Goal: Download file/media

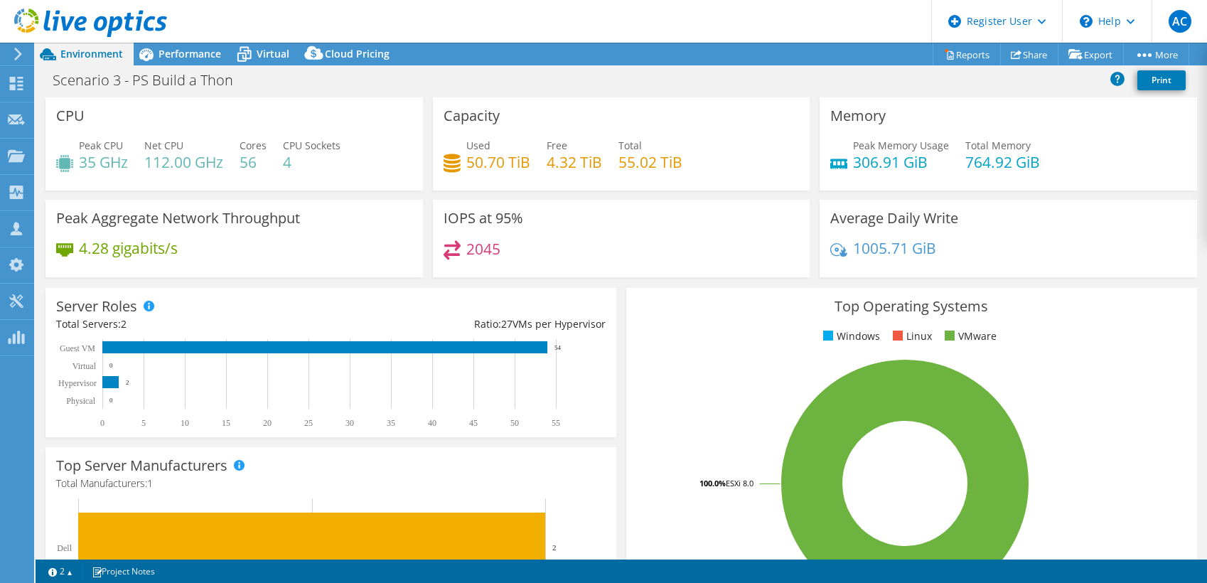
select select "USD"
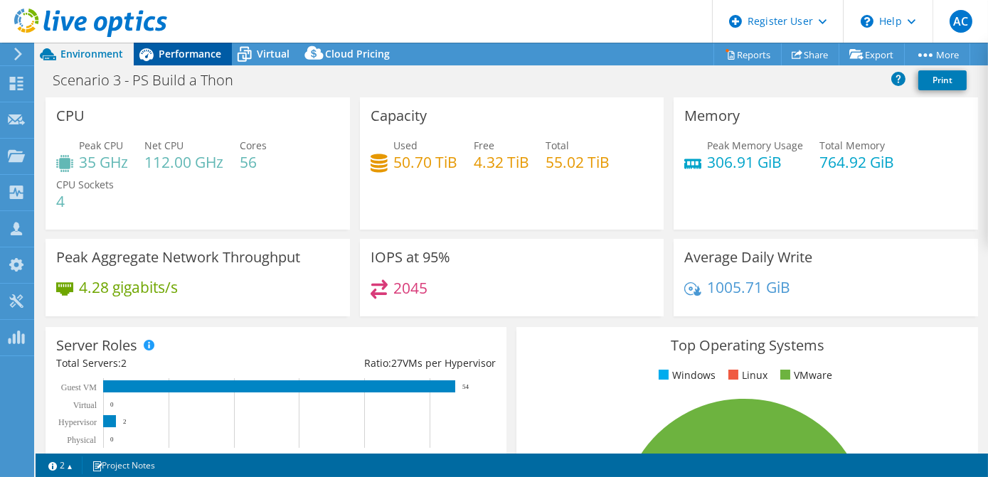
click at [171, 47] on span "Performance" at bounding box center [190, 54] width 63 height 14
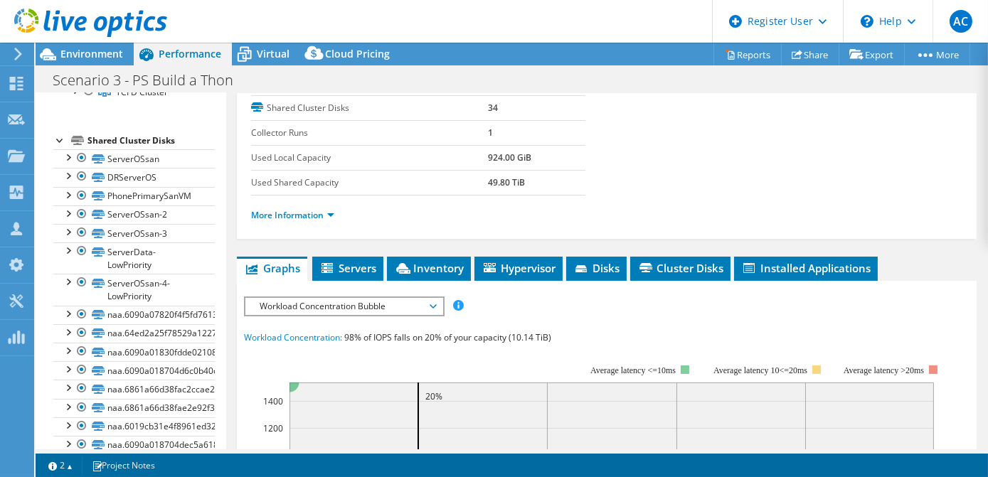
scroll to position [129, 0]
click at [68, 156] on div at bounding box center [67, 155] width 14 height 14
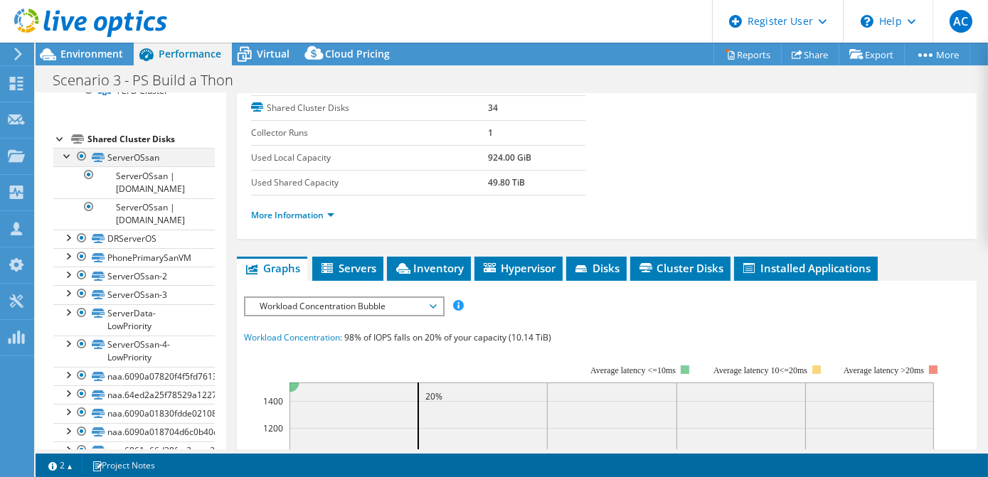
click at [68, 156] on div at bounding box center [67, 155] width 14 height 14
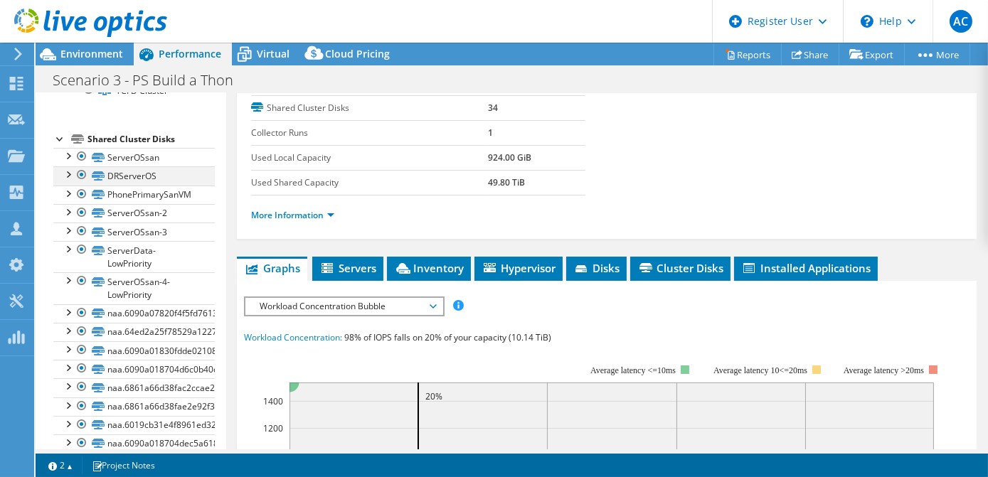
click at [67, 171] on div at bounding box center [67, 173] width 14 height 14
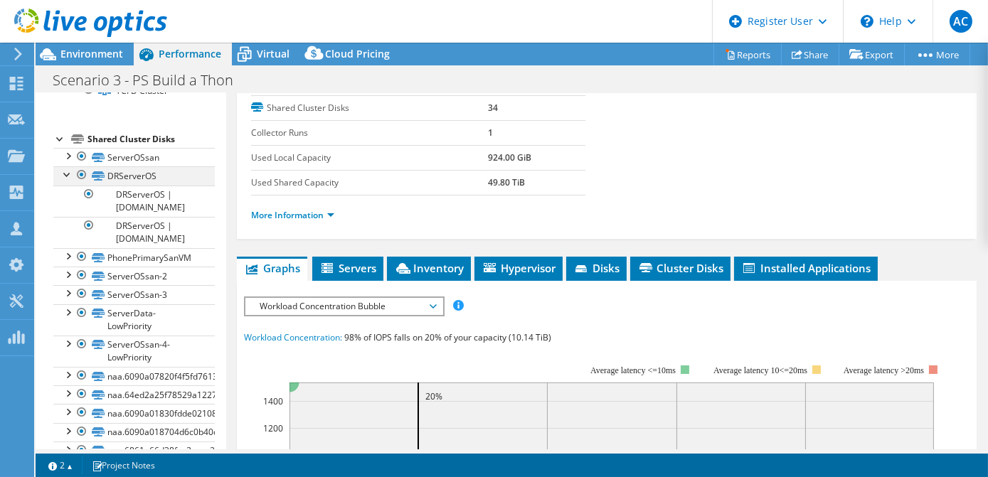
click at [67, 171] on div at bounding box center [67, 173] width 14 height 14
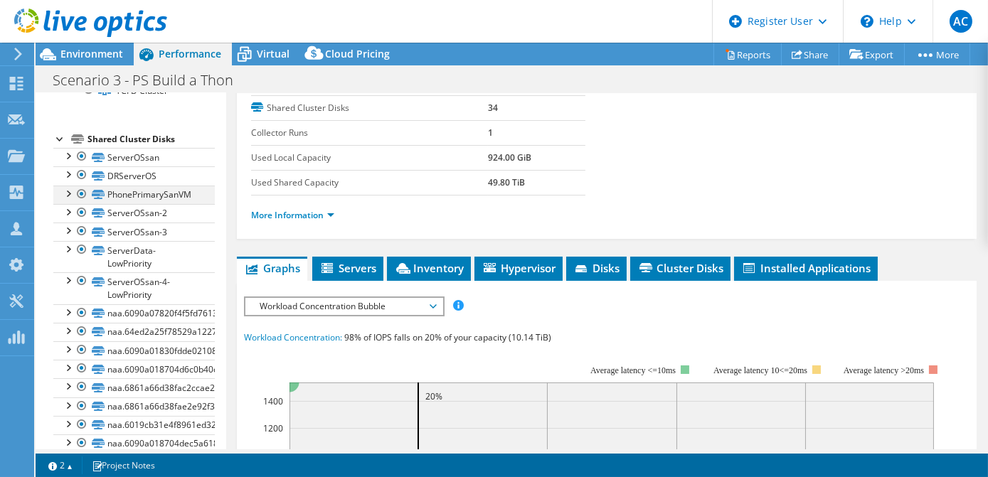
click at [67, 186] on div at bounding box center [67, 193] width 14 height 14
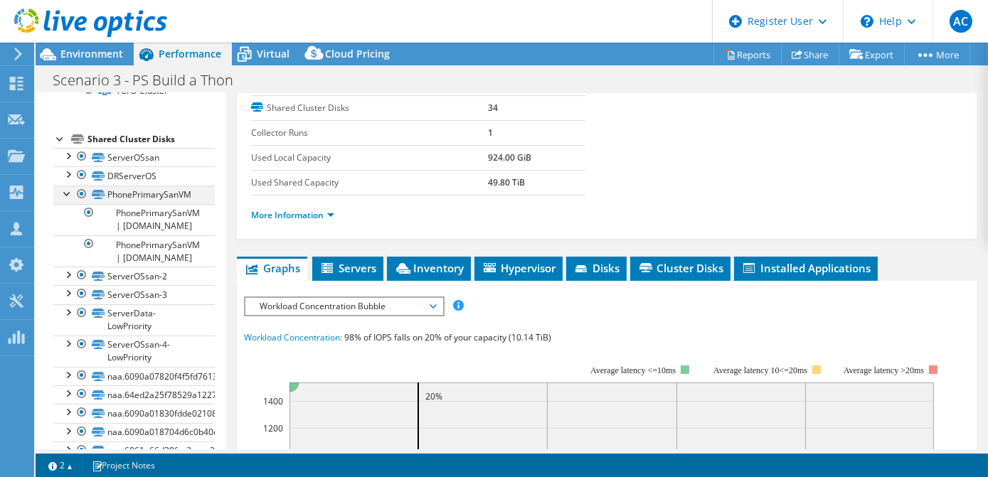
click at [67, 186] on div at bounding box center [67, 193] width 14 height 14
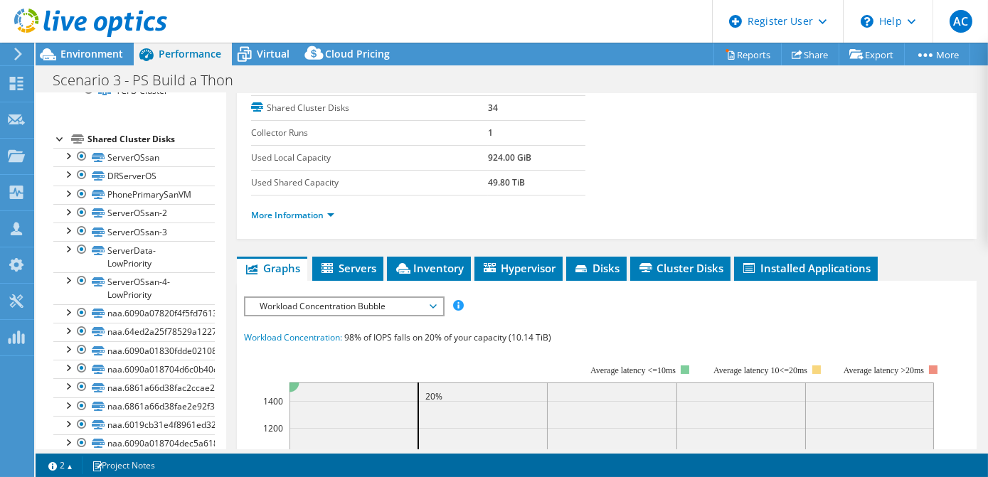
click at [80, 46] on div at bounding box center [83, 24] width 167 height 48
click at [87, 54] on span "Environment" at bounding box center [91, 54] width 63 height 14
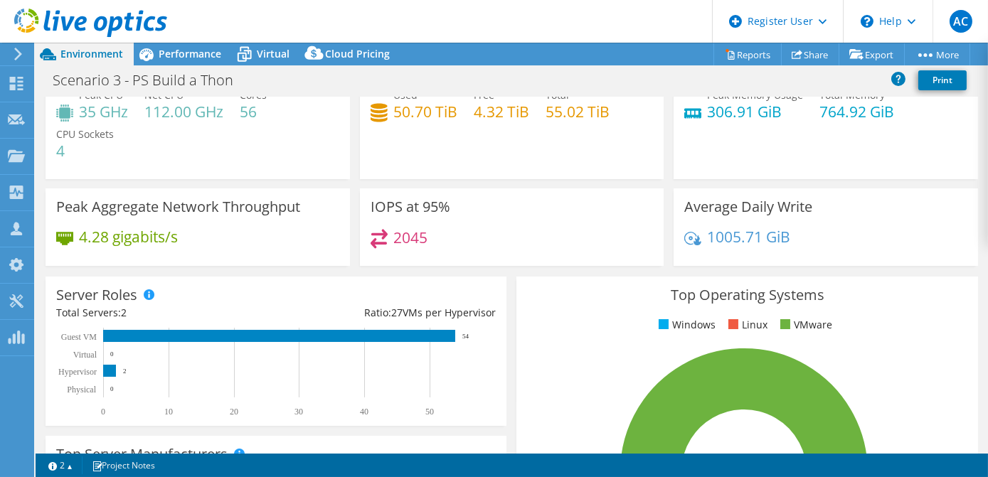
scroll to position [46, 0]
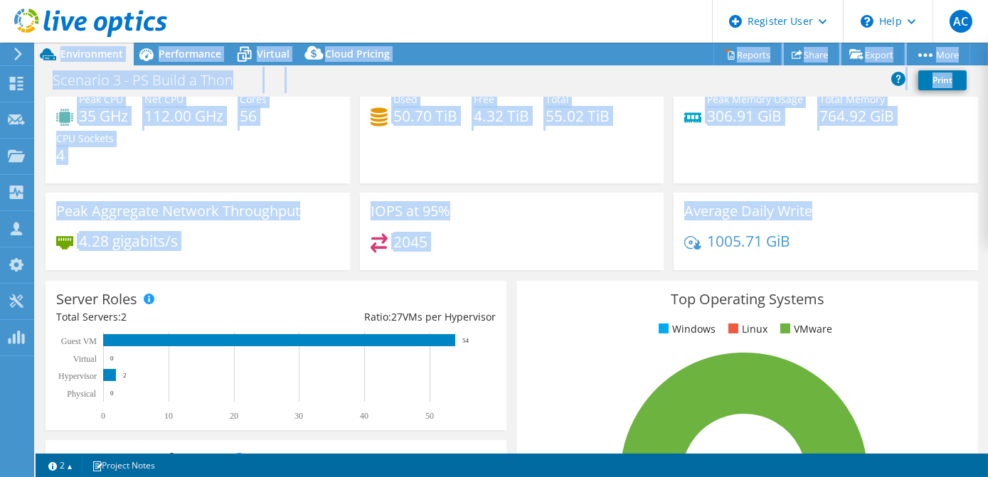
drag, startPoint x: 971, startPoint y: 206, endPoint x: 988, endPoint y: 139, distance: 68.8
click at [988, 139] on html "AC Dell User [PERSON_NAME] [EMAIL_ADDRESS][PERSON_NAME][DOMAIN_NAME] Dell My Pr…" at bounding box center [494, 238] width 988 height 477
drag, startPoint x: 988, startPoint y: 139, endPoint x: 944, endPoint y: 186, distance: 63.9
click at [944, 186] on div "Memory Peak Memory Usage 306.91 GiB Total Memory 764.92 GiB" at bounding box center [825, 121] width 314 height 141
click at [956, 160] on div "Memory Peak Memory Usage 306.91 GiB Total Memory 764.92 GiB" at bounding box center [825, 117] width 304 height 132
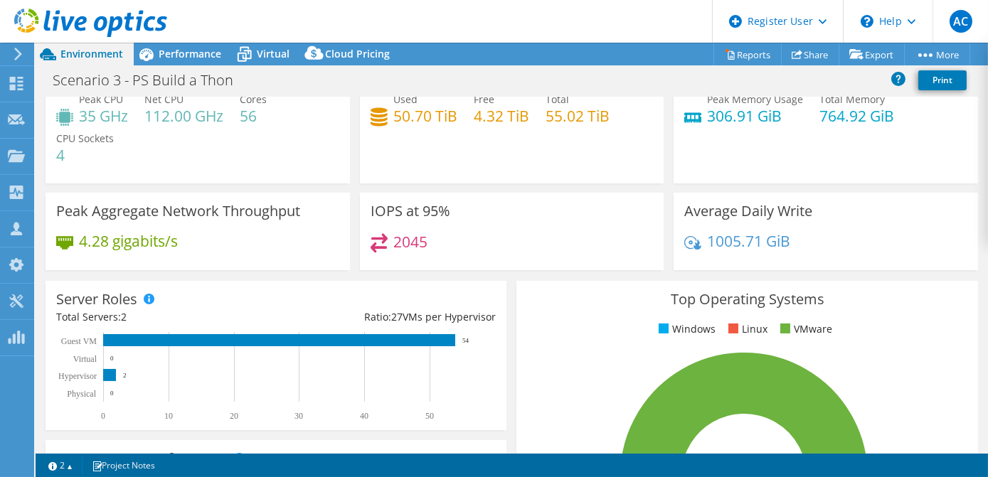
scroll to position [0, 0]
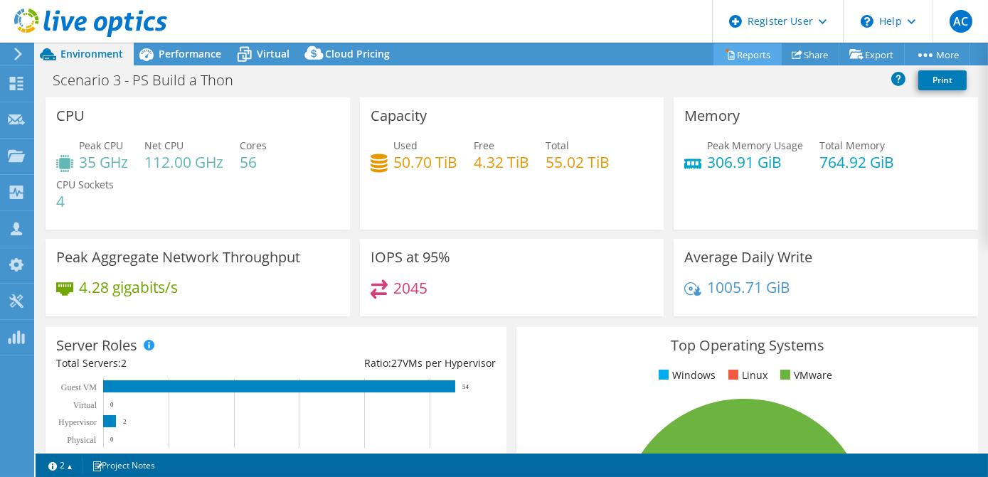
click at [764, 56] on link "Reports" at bounding box center [747, 54] width 68 height 22
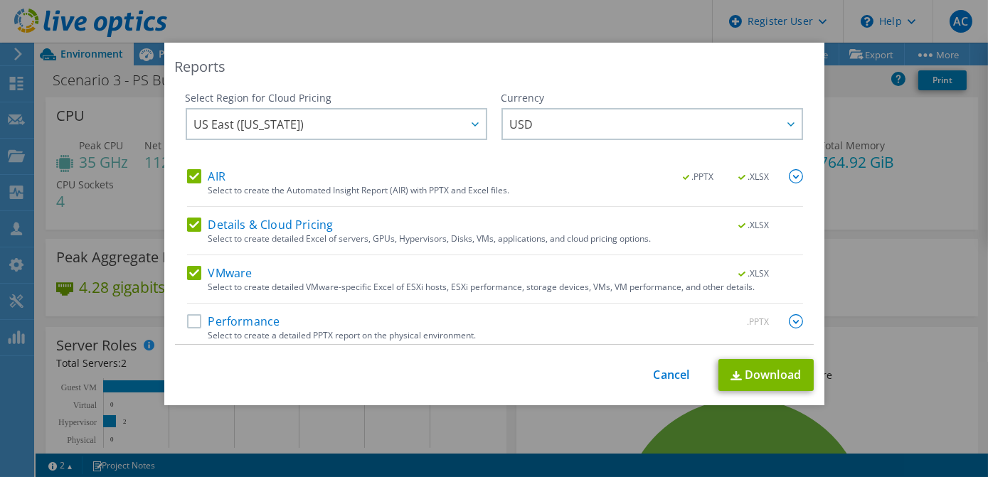
click at [205, 219] on label "Details & Cloud Pricing" at bounding box center [260, 225] width 146 height 14
click at [0, 0] on input "Details & Cloud Pricing" at bounding box center [0, 0] width 0 height 0
click at [197, 274] on label "VMware" at bounding box center [219, 273] width 65 height 14
click at [0, 0] on input "VMware" at bounding box center [0, 0] width 0 height 0
click at [735, 177] on span ".XLSX" at bounding box center [754, 177] width 53 height 10
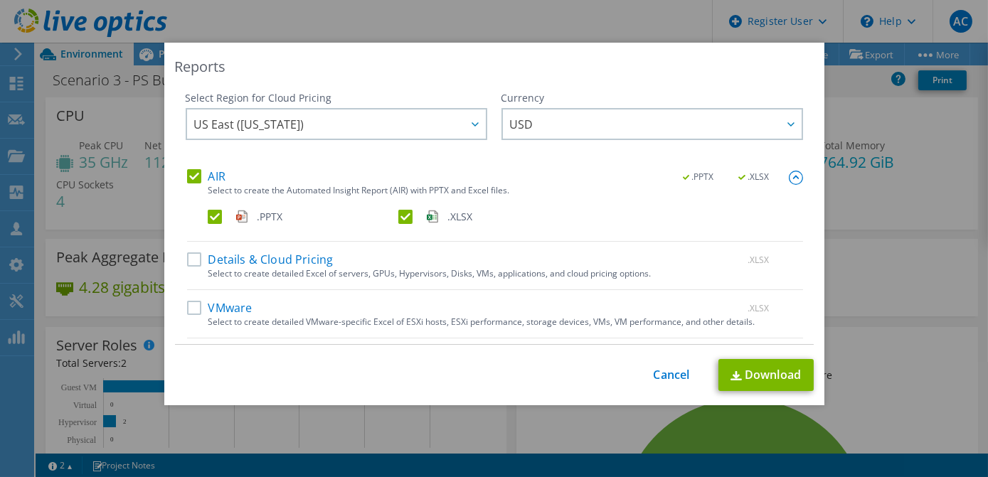
click at [398, 215] on label ".XLSX" at bounding box center [492, 217] width 188 height 14
click at [0, 0] on input ".XLSX" at bounding box center [0, 0] width 0 height 0
click at [733, 368] on link "Download" at bounding box center [765, 375] width 95 height 32
click at [518, 61] on div "Reports" at bounding box center [494, 67] width 639 height 20
click at [311, 28] on div "Reports Select Region for Cloud Pricing Asia Pacific ([GEOGRAPHIC_DATA]) [GEOGR…" at bounding box center [494, 238] width 988 height 477
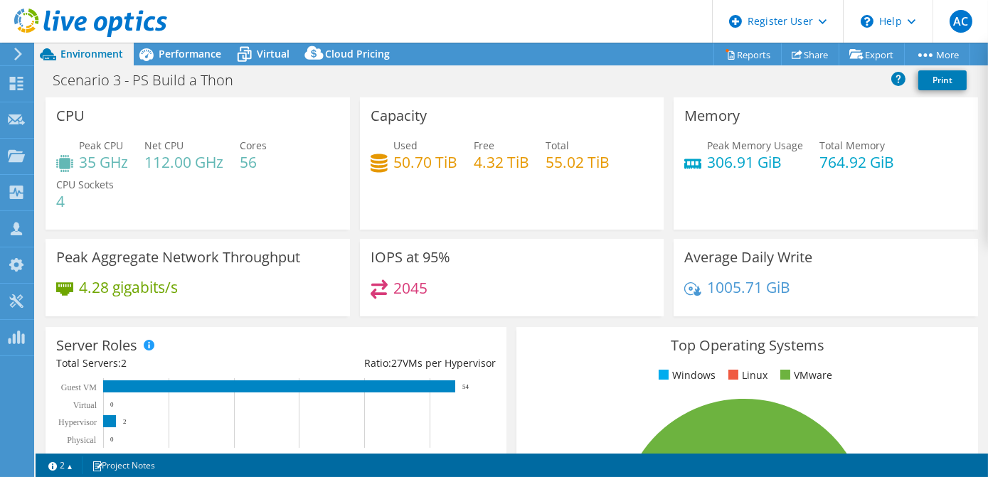
click at [345, 100] on div "CPU Peak CPU 35 GHz Net CPU 112.00 GHz Cores 56 CPU Sockets 4" at bounding box center [198, 163] width 304 height 132
click at [172, 50] on span "Performance" at bounding box center [190, 54] width 63 height 14
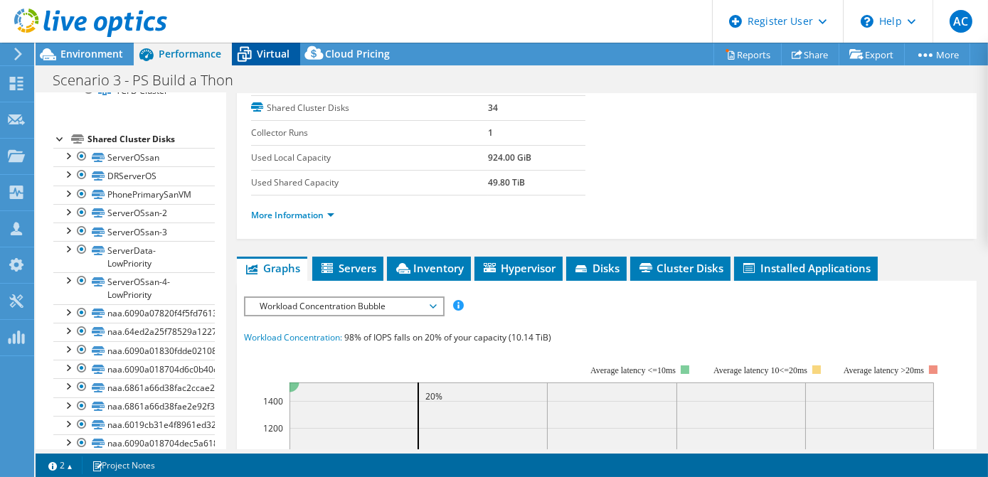
click at [252, 60] on icon at bounding box center [244, 54] width 25 height 25
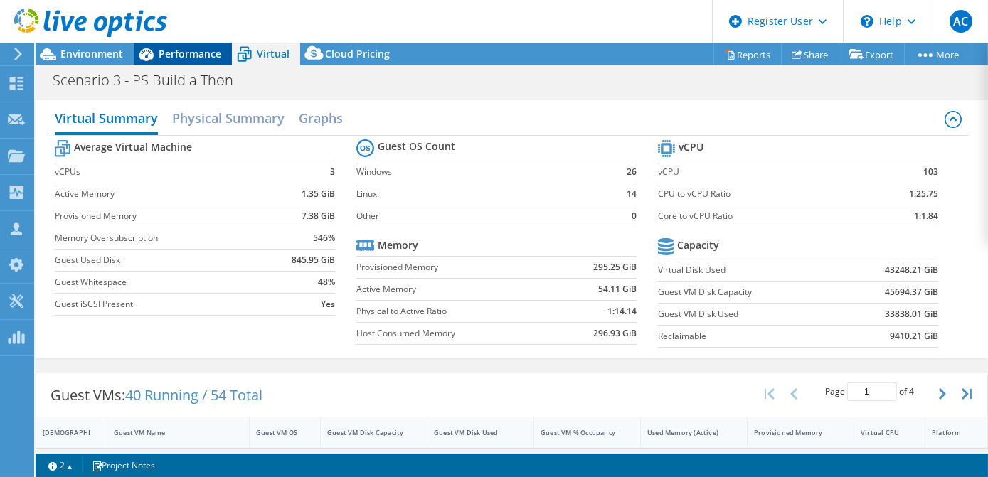
click at [191, 46] on div "Performance" at bounding box center [183, 54] width 98 height 23
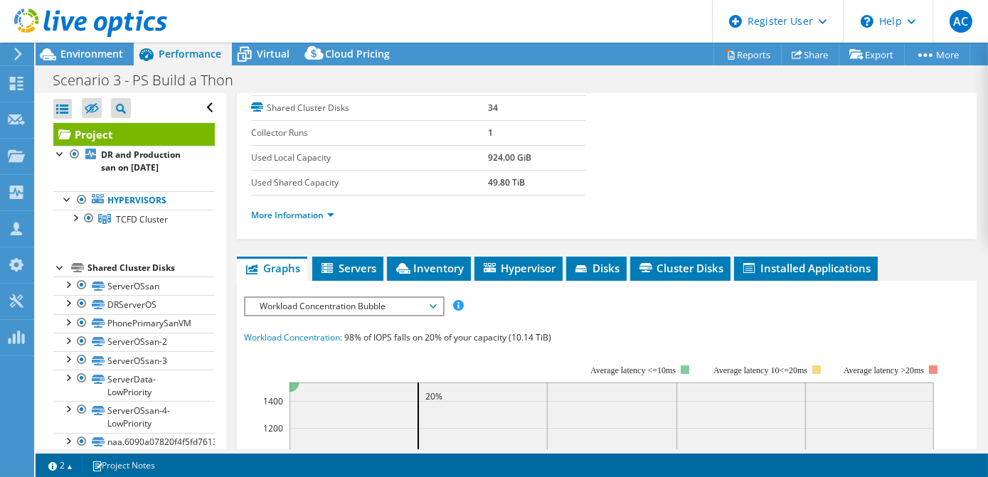
click at [235, 194] on div "Project Details Prepared for: [PERSON_NAME], [EMAIL_ADDRESS][DOMAIN_NAME] Accou…" at bounding box center [606, 400] width 761 height 1042
click at [234, 198] on div "Project Details Prepared for: [PERSON_NAME], [EMAIL_ADDRESS][DOMAIN_NAME] Accou…" at bounding box center [606, 400] width 761 height 1042
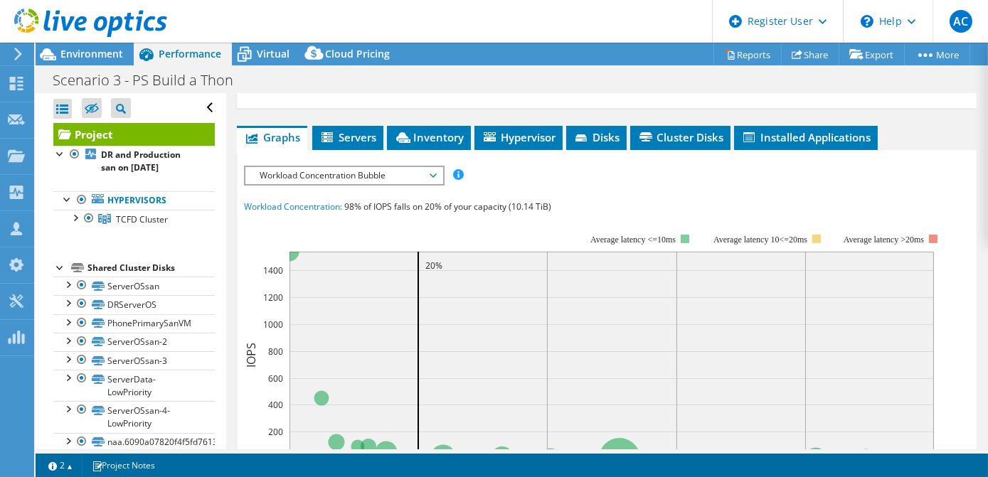
scroll to position [343, 0]
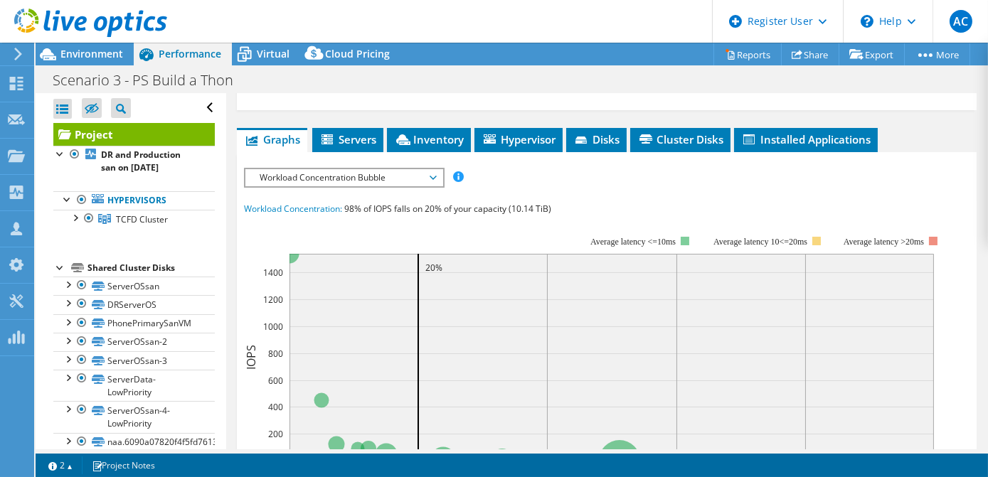
click at [367, 169] on span "Workload Concentration Bubble" at bounding box center [343, 177] width 183 height 17
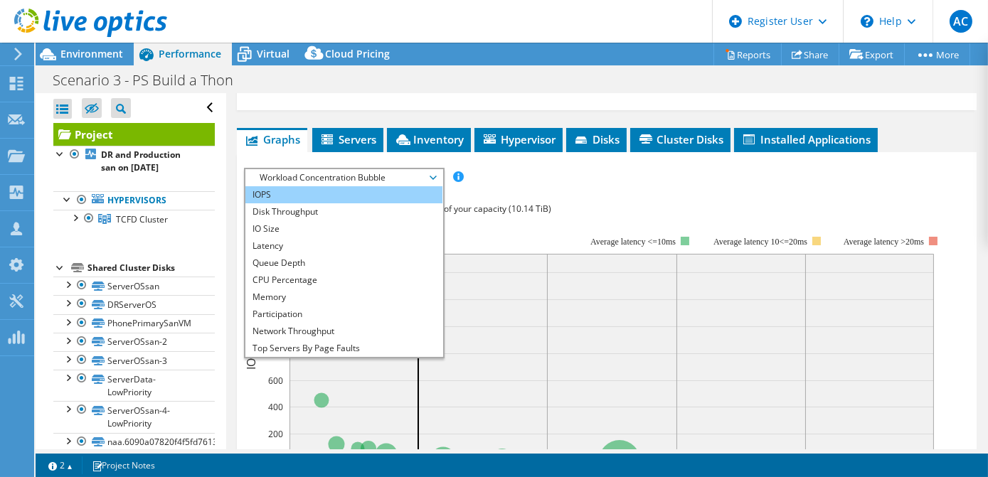
click at [360, 186] on li "IOPS" at bounding box center [343, 194] width 197 height 17
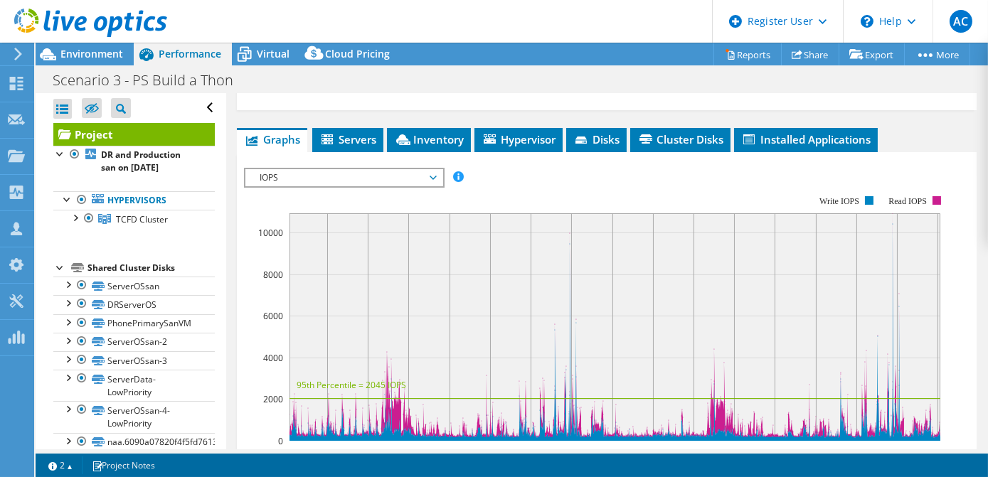
click at [233, 252] on div "Project Details Prepared for: [PERSON_NAME], [EMAIL_ADDRESS][DOMAIN_NAME] Accou…" at bounding box center [606, 250] width 761 height 1001
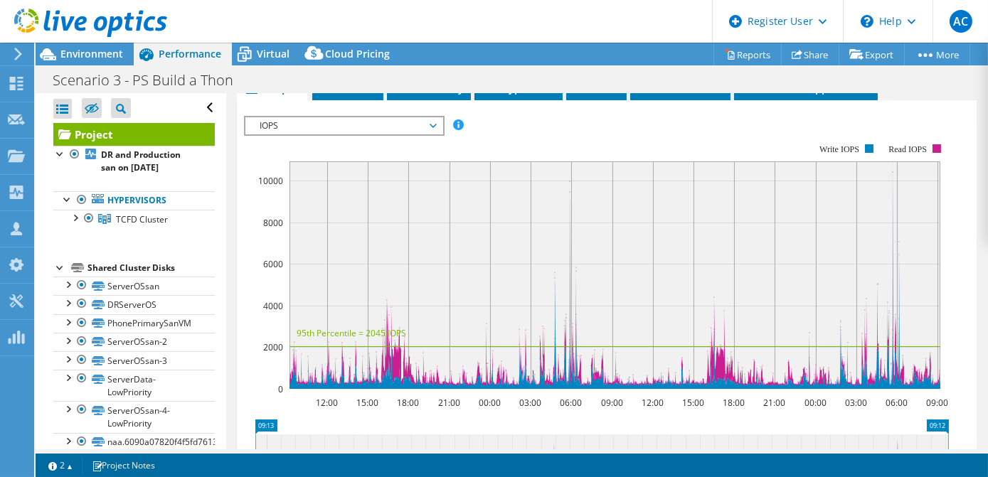
scroll to position [421, 0]
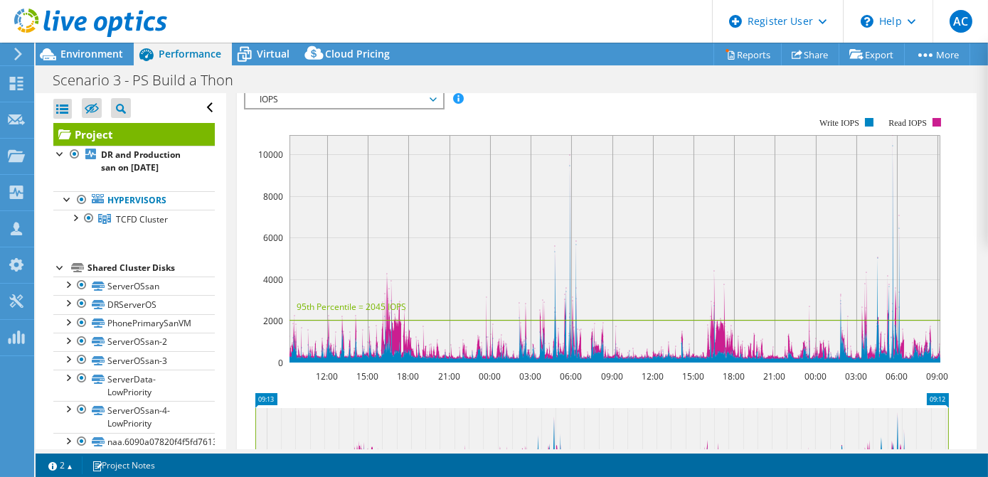
click at [890, 135] on rect at bounding box center [614, 249] width 651 height 228
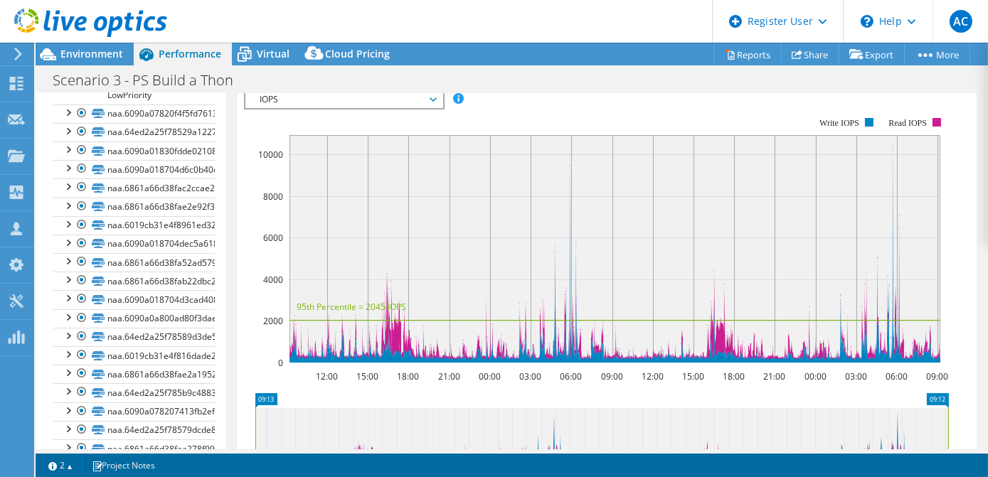
scroll to position [0, 0]
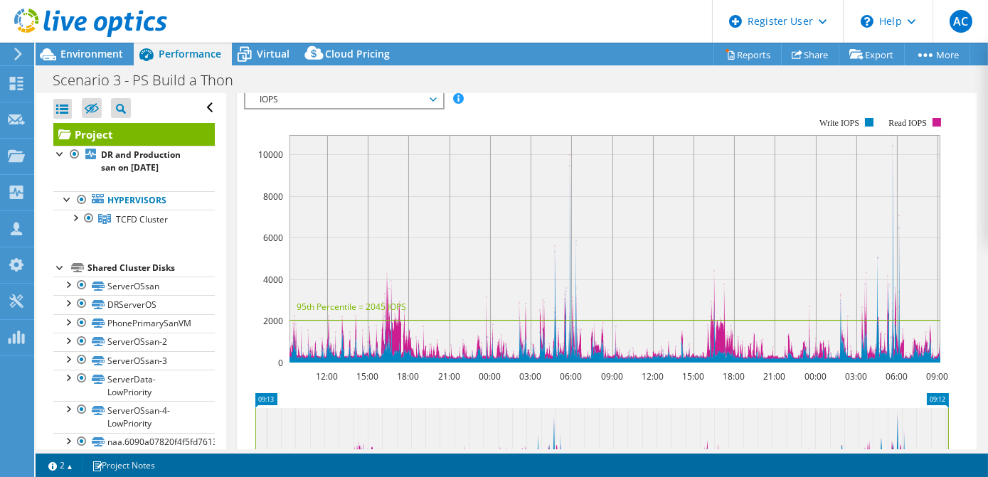
click at [231, 135] on div "Project Details Prepared for: [PERSON_NAME], [EMAIL_ADDRESS][DOMAIN_NAME] Accou…" at bounding box center [606, 172] width 761 height 1001
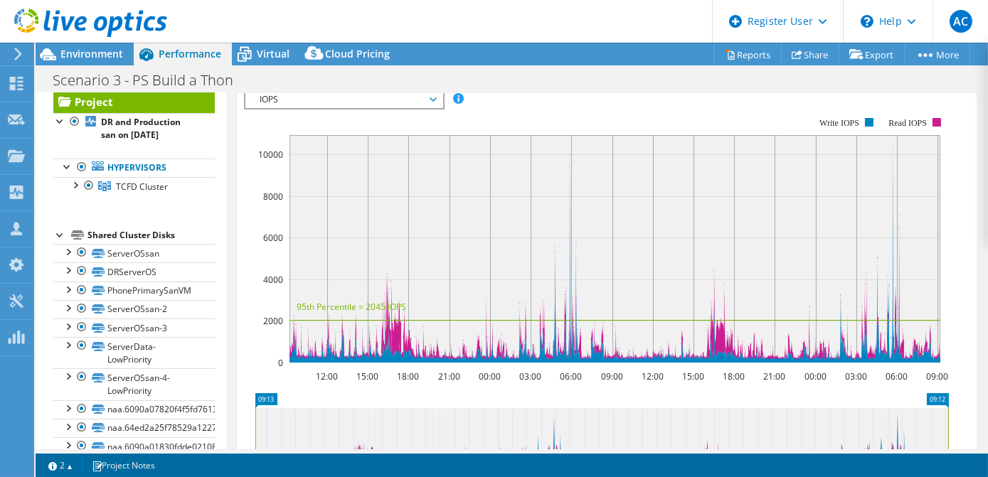
scroll to position [28, 0]
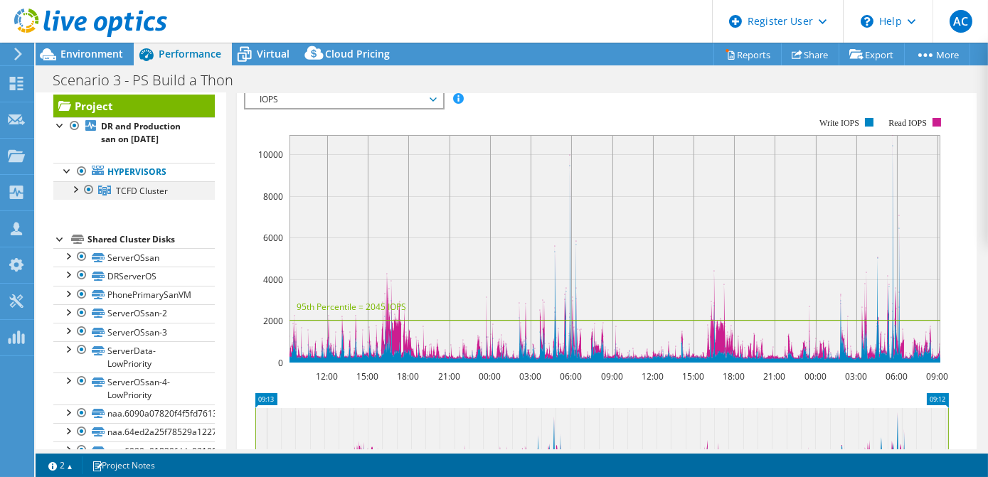
click at [75, 187] on div at bounding box center [75, 188] width 14 height 14
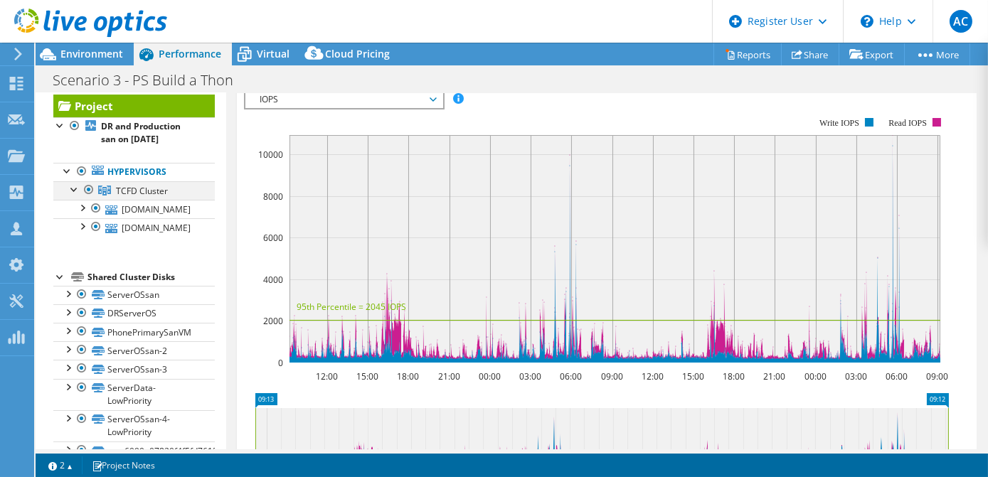
click at [75, 187] on div at bounding box center [75, 188] width 14 height 14
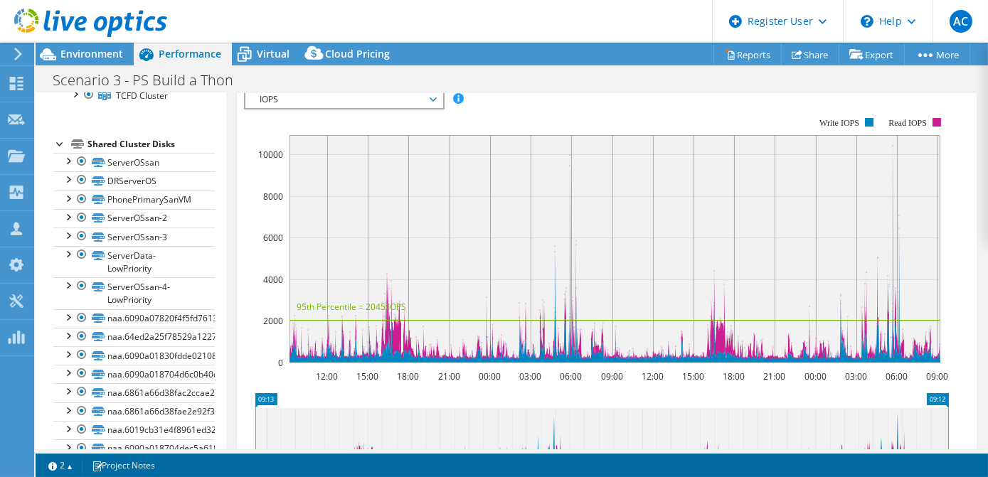
scroll to position [125, 0]
click at [68, 230] on div at bounding box center [67, 233] width 14 height 14
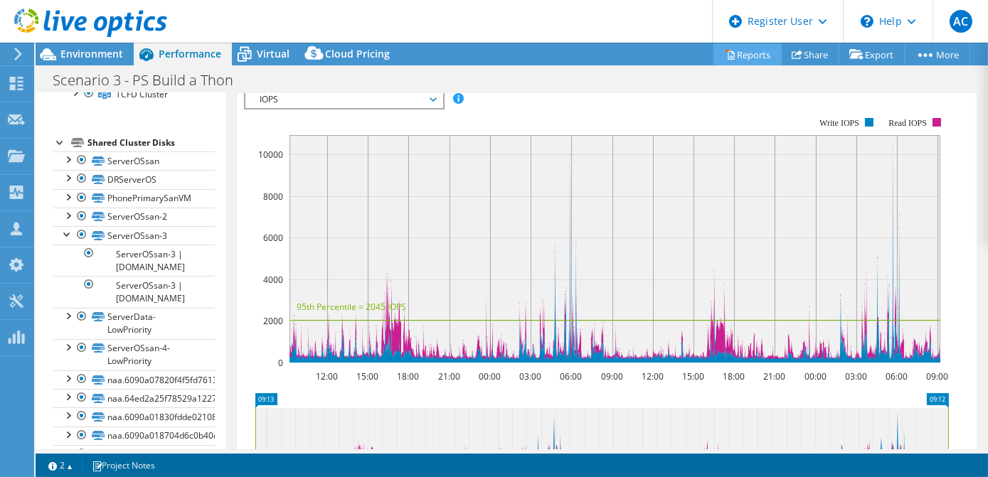
click at [741, 60] on link "Reports" at bounding box center [747, 54] width 68 height 22
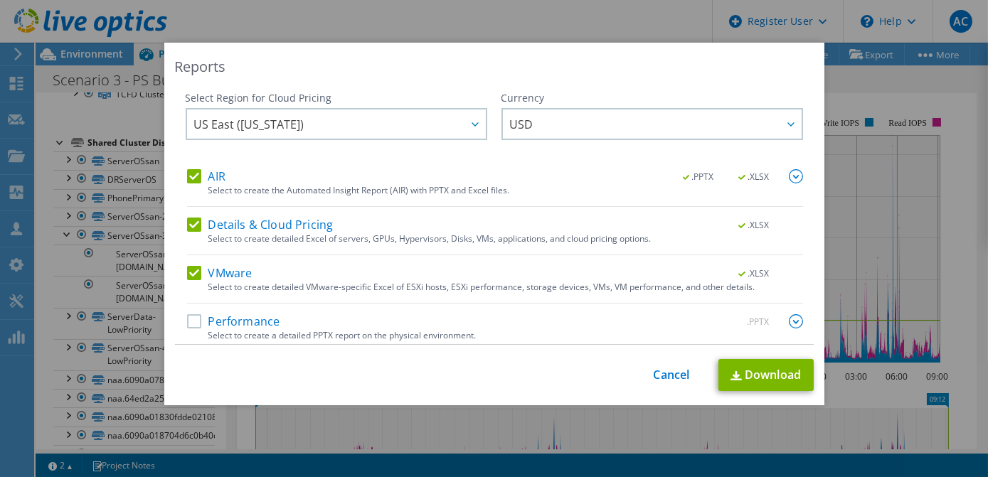
click at [240, 221] on label "Details & Cloud Pricing" at bounding box center [260, 225] width 146 height 14
click at [0, 0] on input "Details & Cloud Pricing" at bounding box center [0, 0] width 0 height 0
click at [210, 181] on label "AIR" at bounding box center [206, 176] width 38 height 14
click at [0, 0] on input "AIR" at bounding box center [0, 0] width 0 height 0
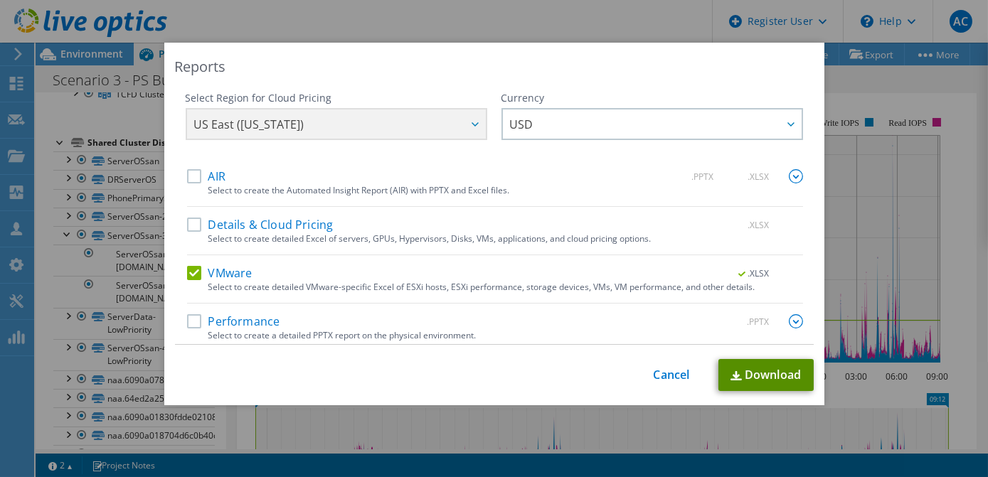
click at [754, 373] on link "Download" at bounding box center [765, 375] width 95 height 32
click at [358, 35] on div "Reports Select Region for Cloud Pricing Asia Pacific ([GEOGRAPHIC_DATA]) [GEOGR…" at bounding box center [494, 238] width 988 height 477
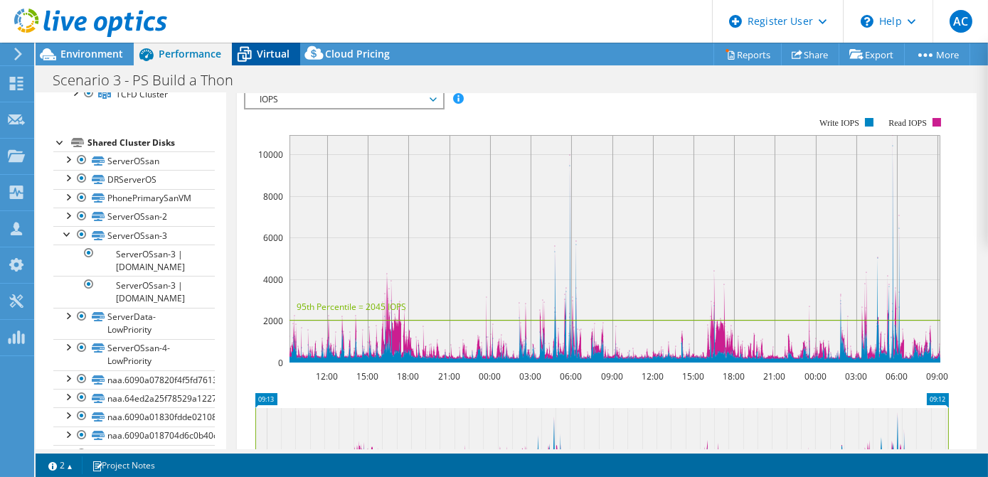
click at [267, 53] on span "Virtual" at bounding box center [273, 54] width 33 height 14
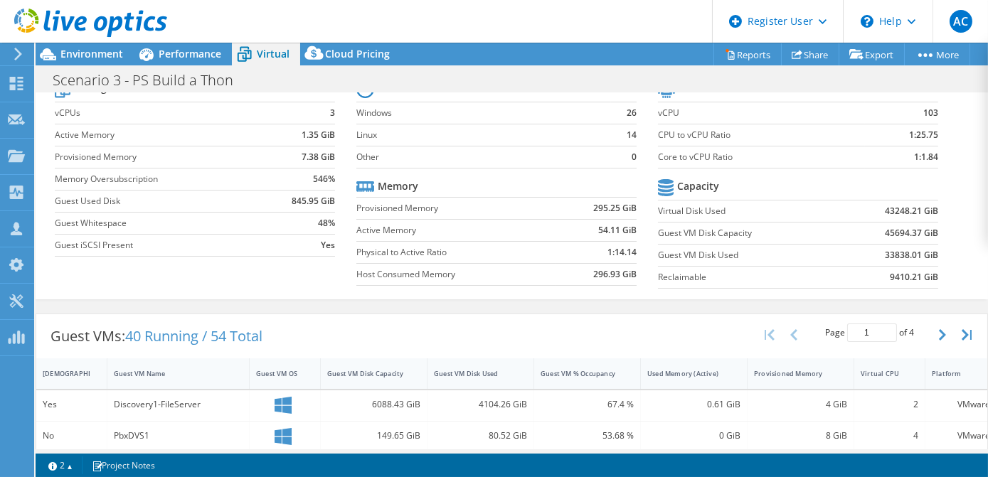
scroll to position [0, 0]
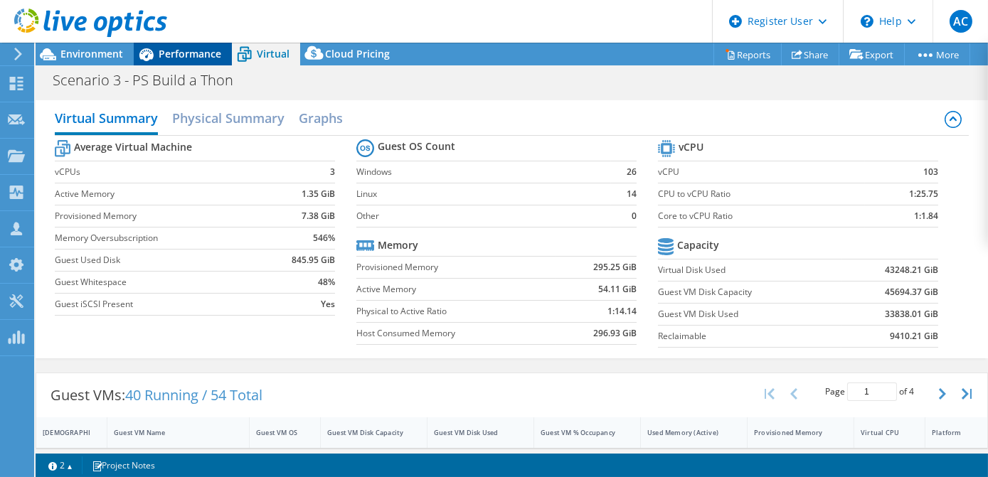
click at [178, 52] on span "Performance" at bounding box center [190, 54] width 63 height 14
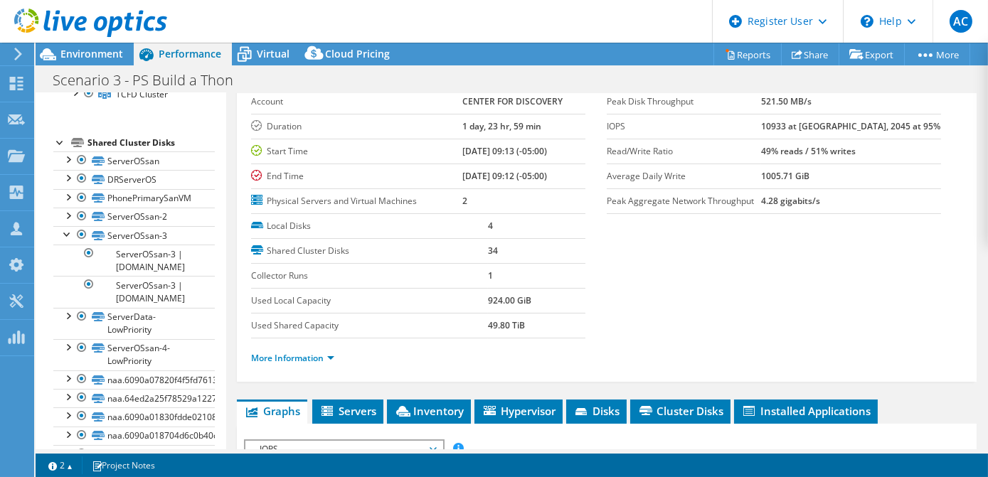
scroll to position [75, 0]
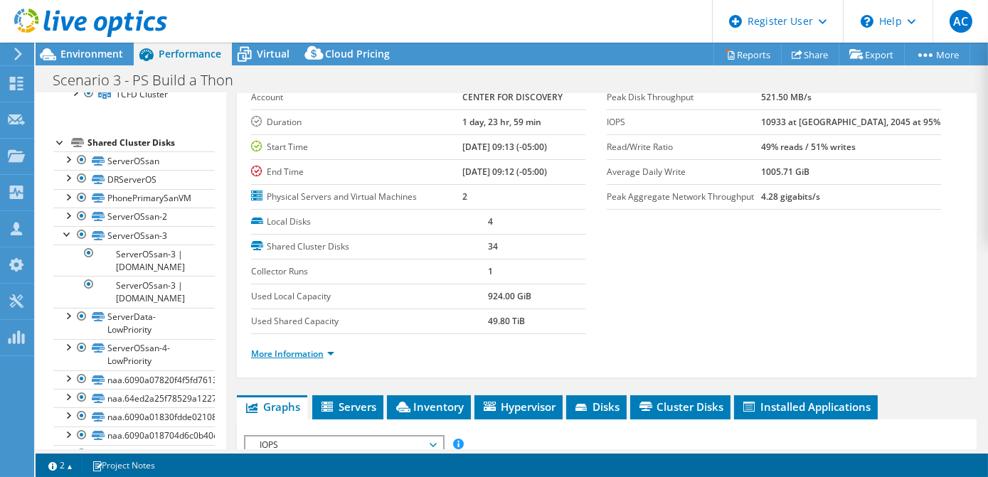
click at [300, 348] on link "More Information" at bounding box center [292, 354] width 83 height 12
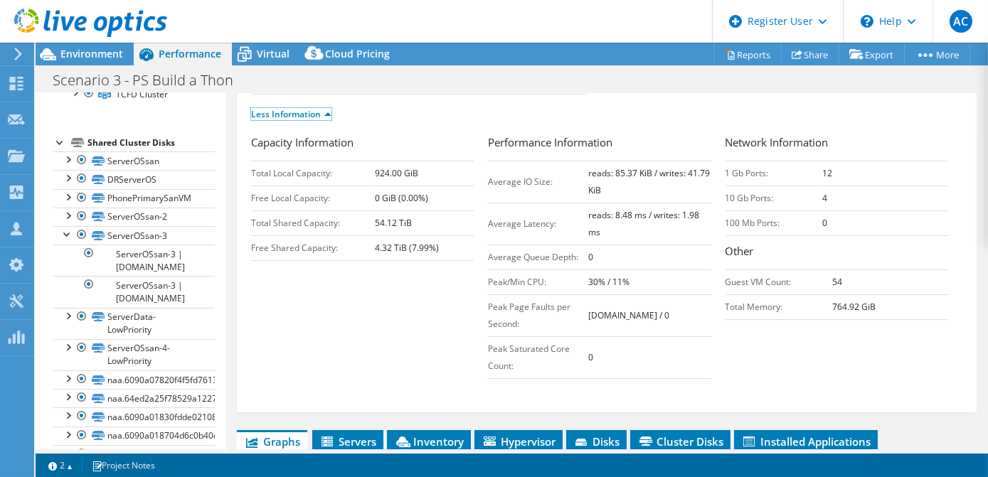
scroll to position [317, 0]
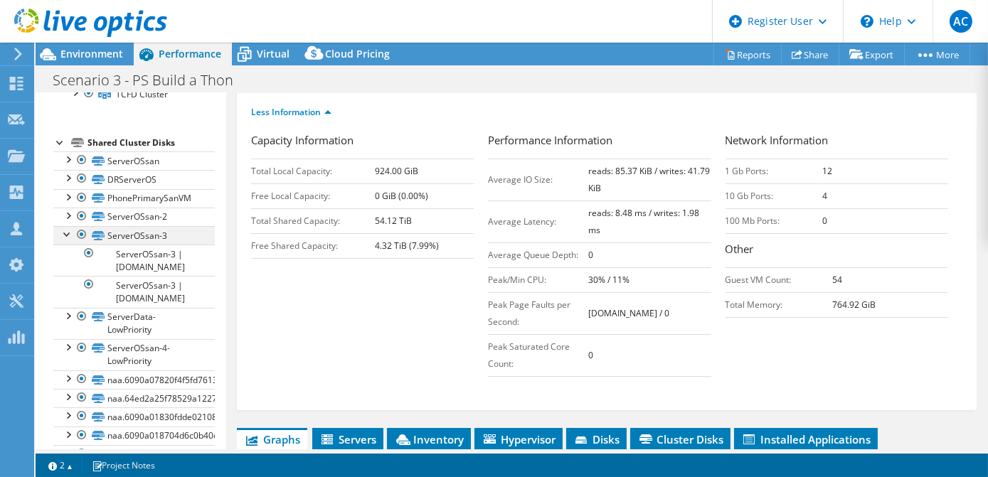
click at [66, 233] on div at bounding box center [67, 233] width 14 height 14
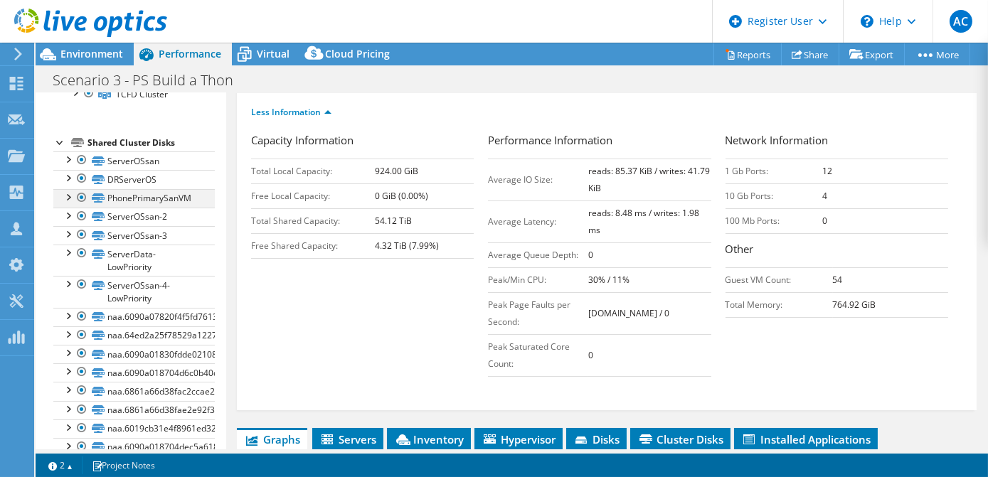
click at [65, 199] on div at bounding box center [67, 196] width 14 height 14
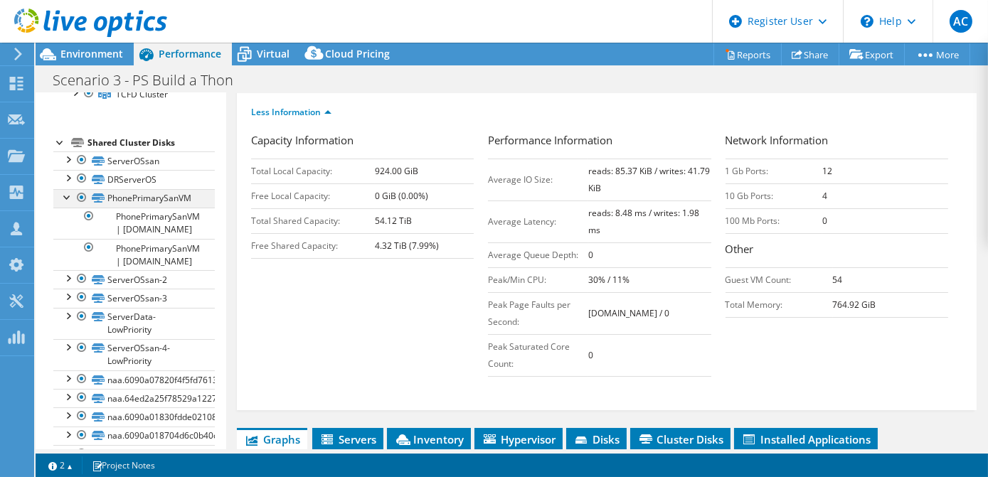
click at [65, 199] on div at bounding box center [67, 196] width 14 height 14
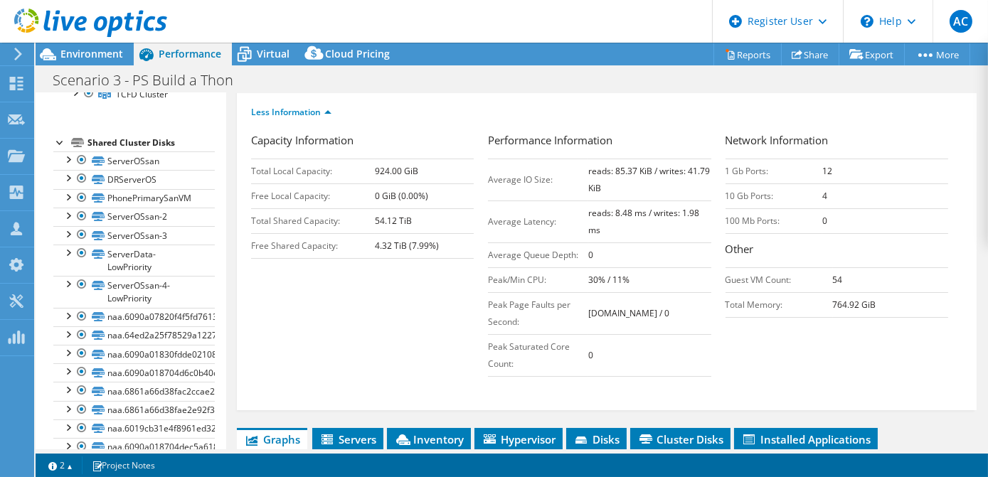
scroll to position [119, 0]
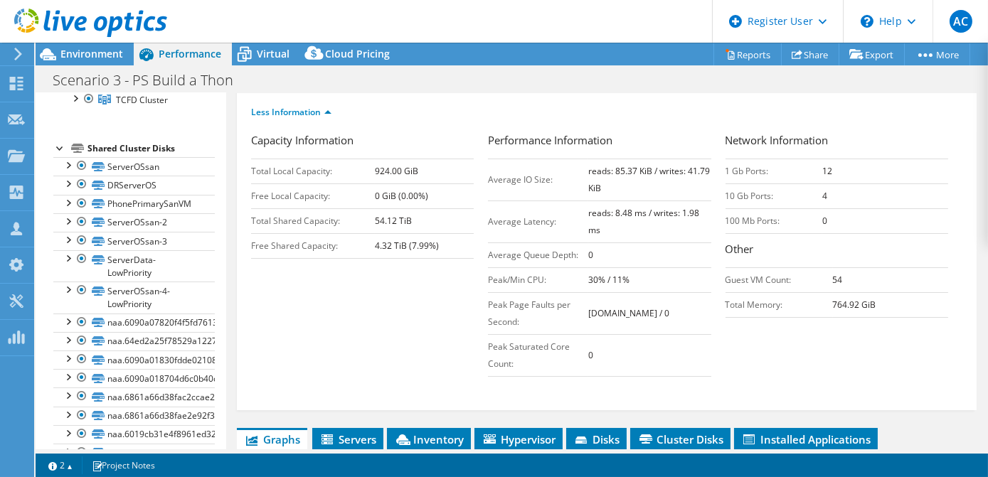
click at [297, 215] on td "Total Shared Capacity:" at bounding box center [313, 220] width 124 height 25
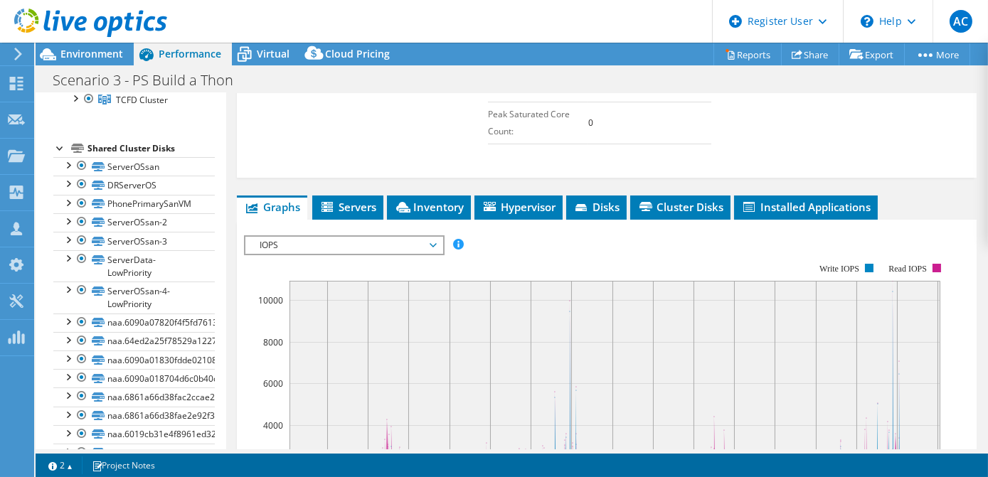
scroll to position [576, 0]
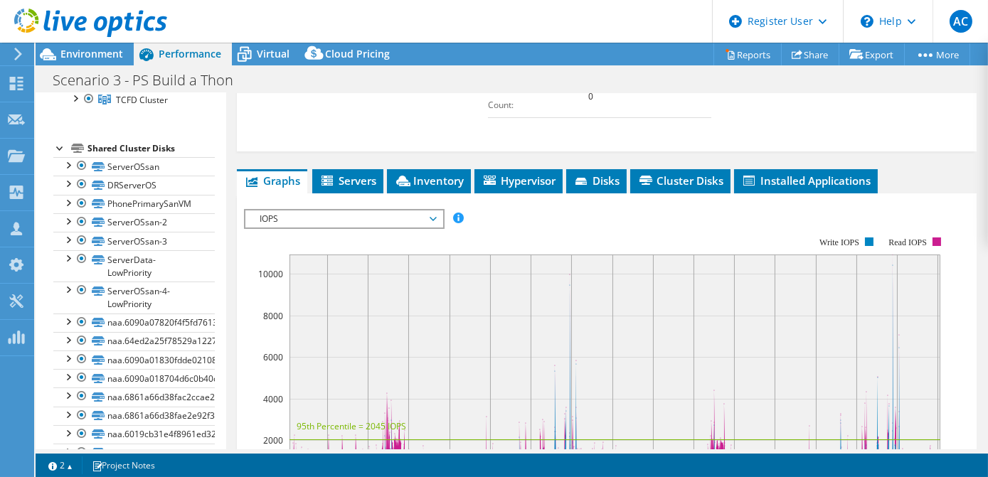
click at [235, 191] on div "Project Details Prepared for: [PERSON_NAME], [EMAIL_ADDRESS][DOMAIN_NAME] Accou…" at bounding box center [606, 155] width 761 height 1276
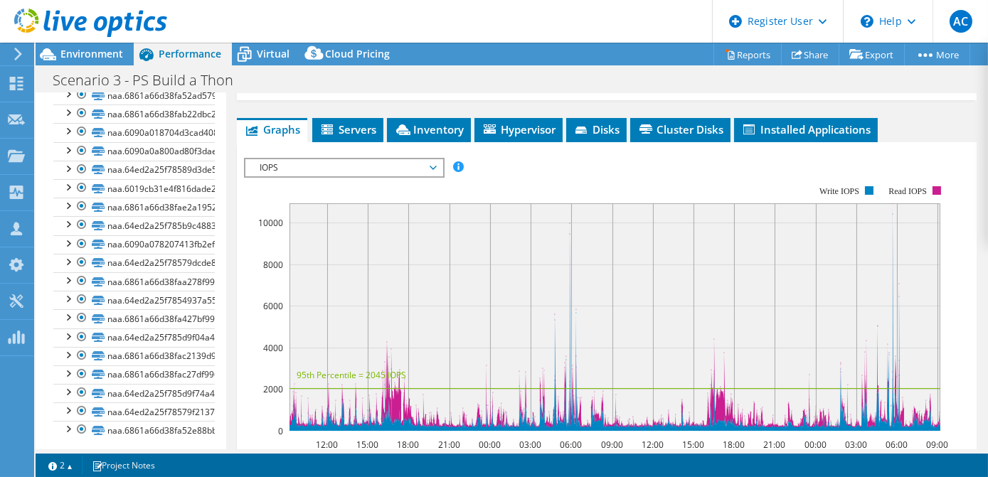
scroll to position [0, 0]
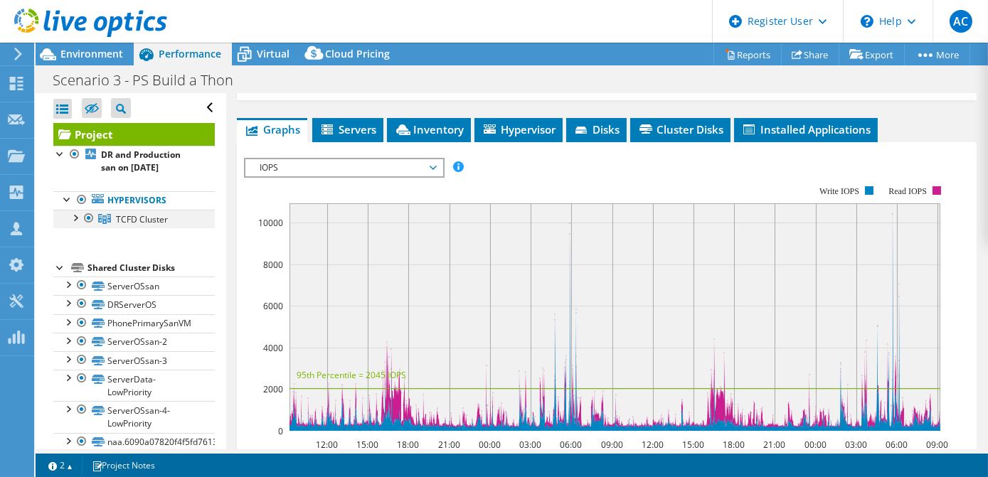
click at [72, 220] on div at bounding box center [75, 217] width 14 height 14
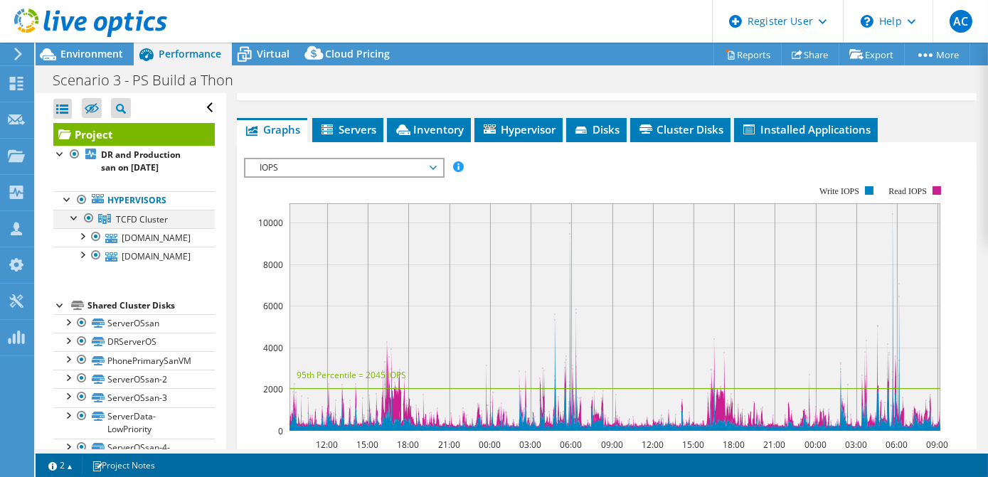
click at [72, 220] on div at bounding box center [75, 217] width 14 height 14
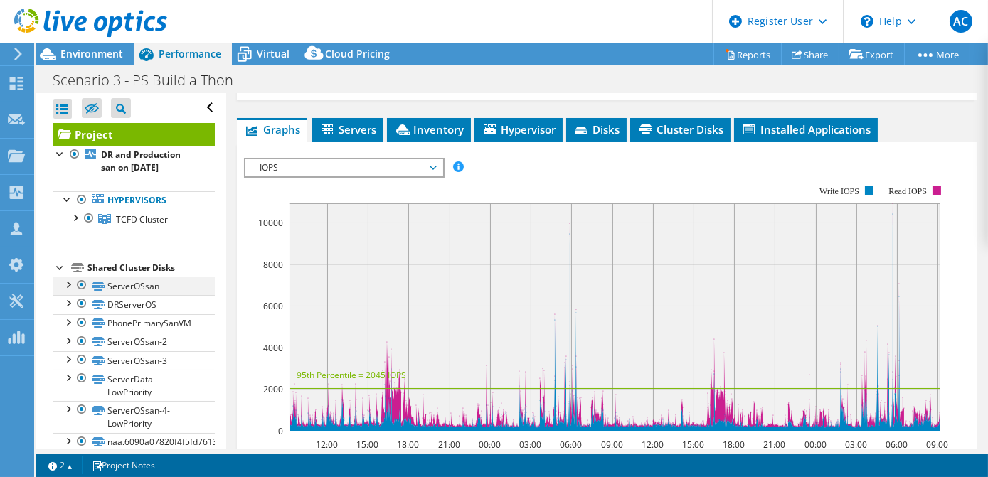
click at [68, 287] on div at bounding box center [67, 284] width 14 height 14
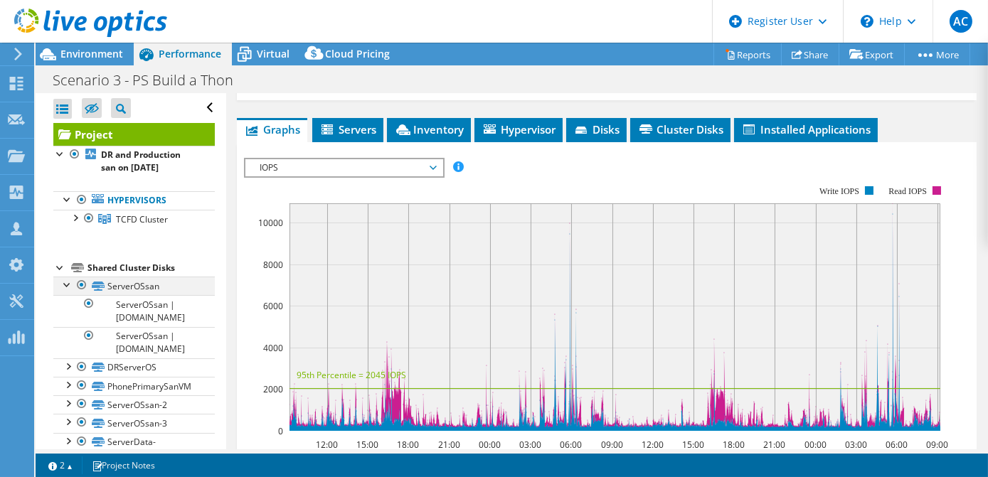
click at [68, 287] on div at bounding box center [67, 284] width 14 height 14
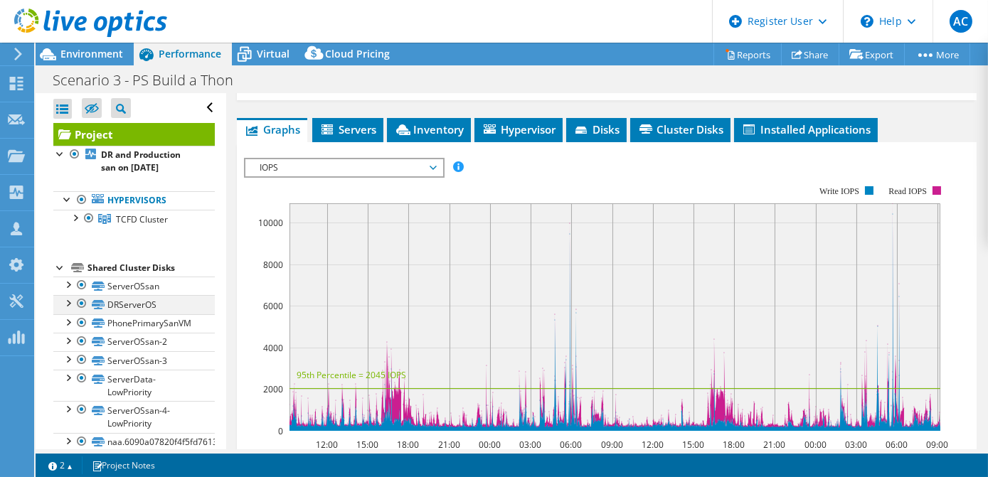
click at [65, 299] on div at bounding box center [67, 302] width 14 height 14
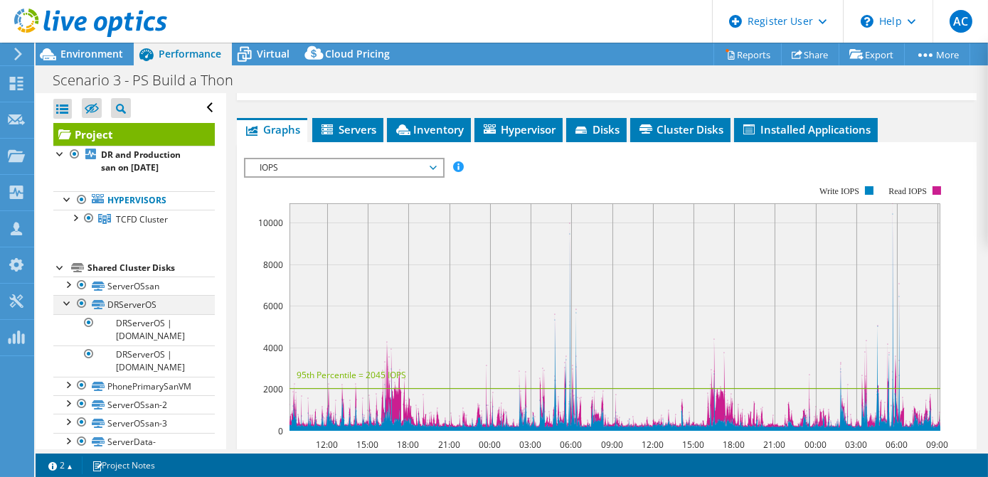
click at [65, 299] on div at bounding box center [67, 302] width 14 height 14
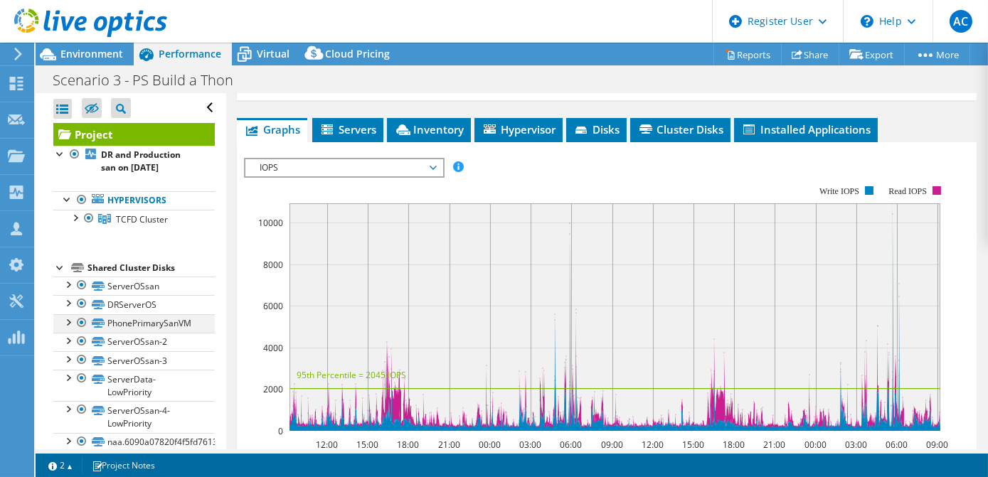
click at [68, 321] on div at bounding box center [67, 321] width 14 height 14
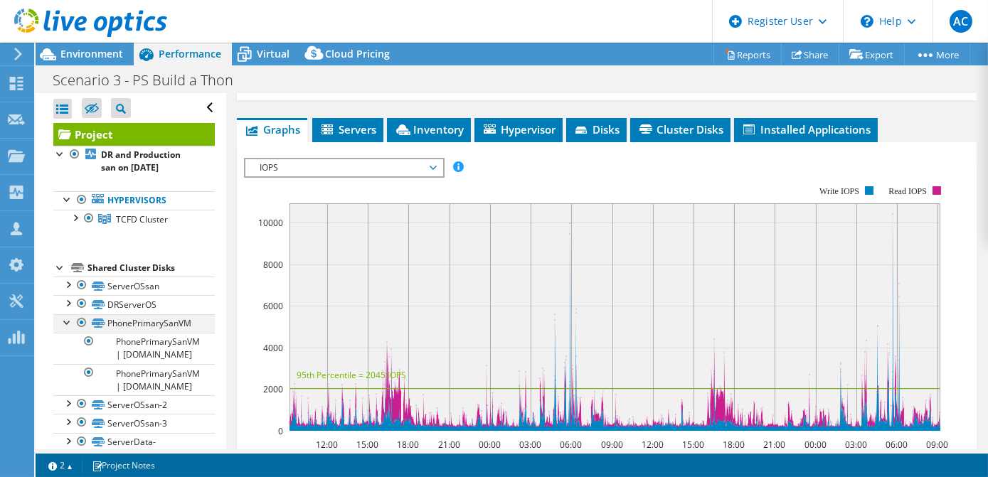
click at [68, 321] on div at bounding box center [67, 321] width 14 height 14
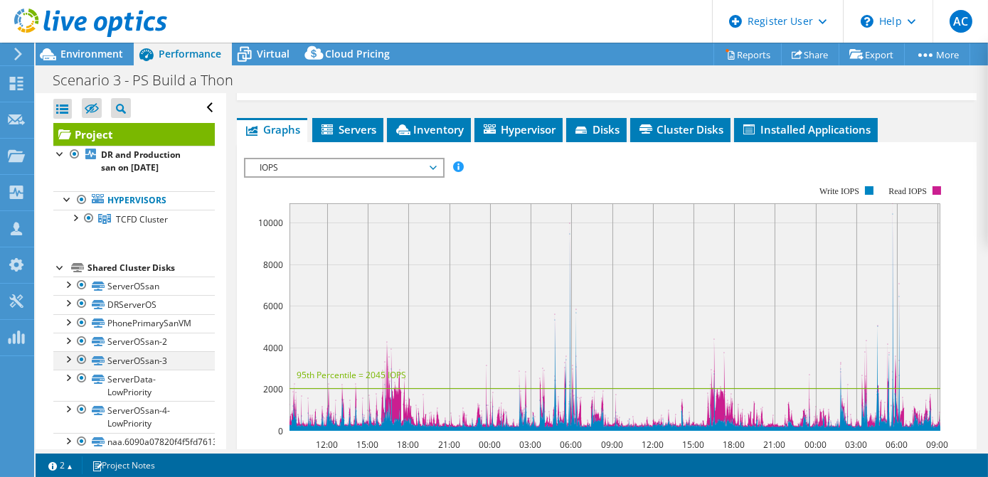
click at [69, 356] on div at bounding box center [67, 358] width 14 height 14
click at [114, 107] on div "Project Tree Filter" at bounding box center [121, 108] width 20 height 20
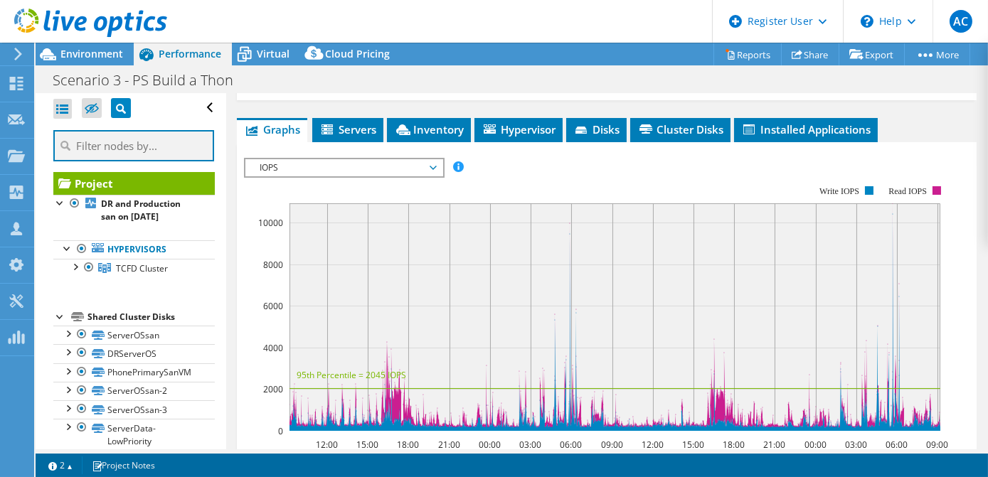
click at [97, 152] on input "text" at bounding box center [133, 145] width 161 height 31
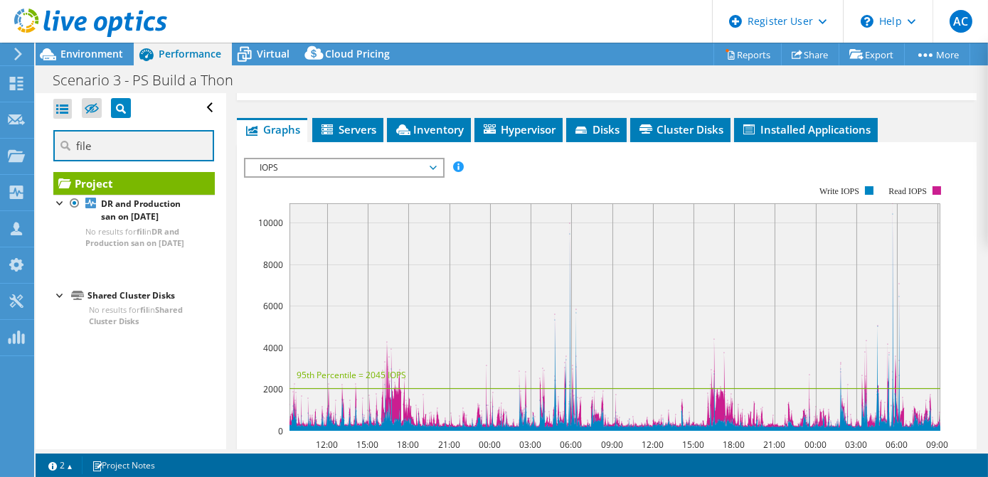
type input "file"
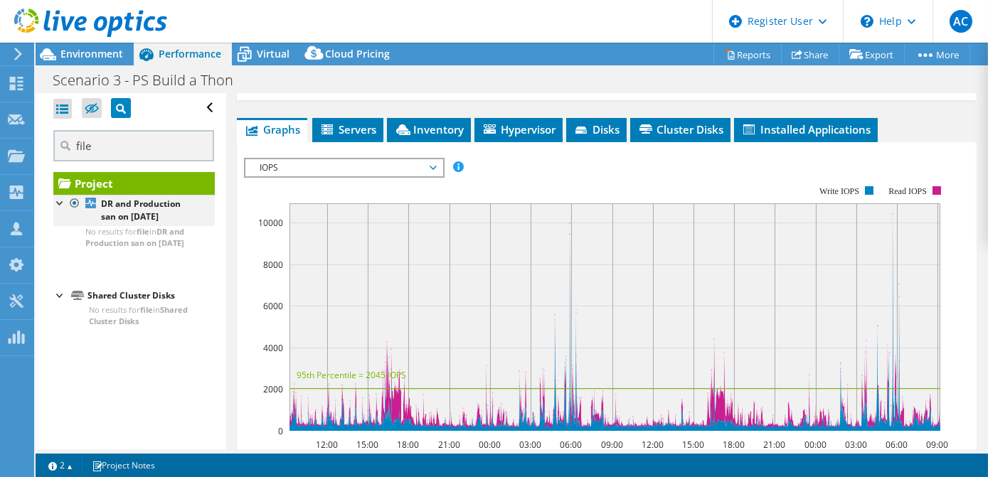
click at [55, 207] on div at bounding box center [60, 202] width 14 height 14
click at [72, 46] on div at bounding box center [83, 24] width 167 height 48
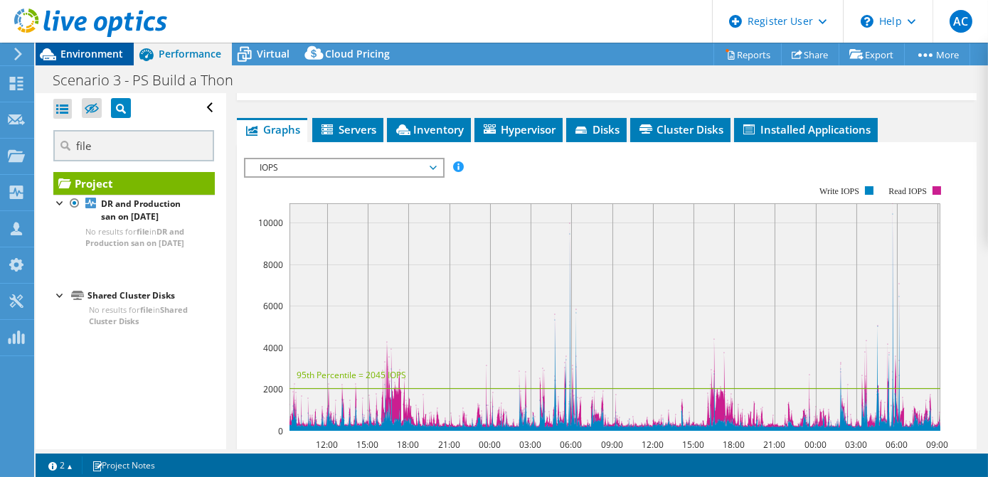
click at [92, 48] on span "Environment" at bounding box center [91, 54] width 63 height 14
